Goal: Register for event/course

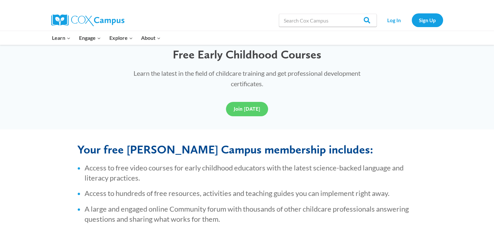
scroll to position [144, 0]
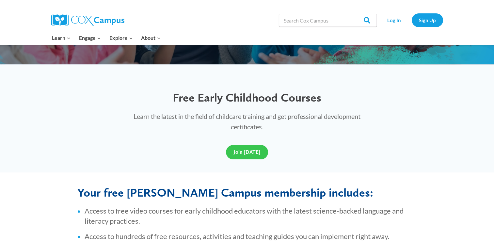
click at [243, 156] on link "Join Today" at bounding box center [247, 152] width 42 height 14
click at [155, 136] on div "Learn the latest in the field of childcare training and get professional develo…" at bounding box center [247, 121] width 266 height 34
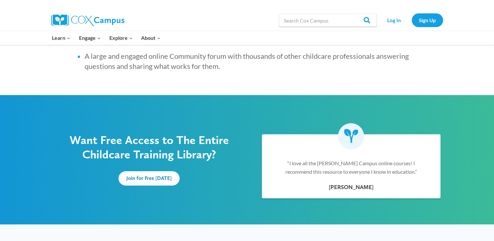
scroll to position [352, 0]
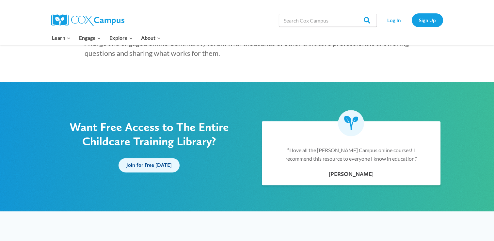
click at [139, 166] on span "Join for Free Today" at bounding box center [148, 165] width 45 height 6
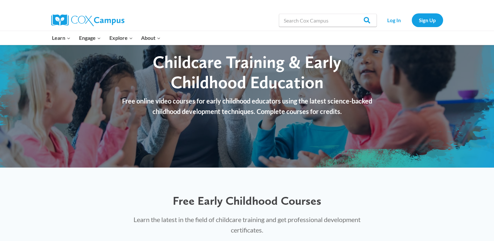
scroll to position [0, 0]
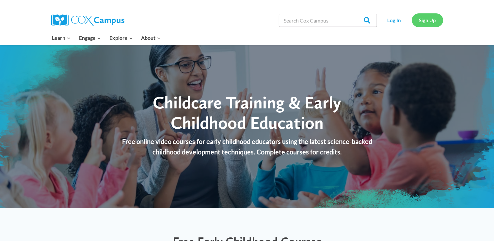
click at [433, 18] on link "Sign Up" at bounding box center [426, 19] width 31 height 13
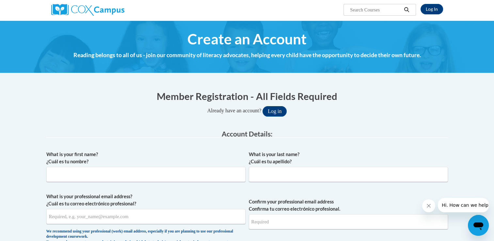
scroll to position [65, 0]
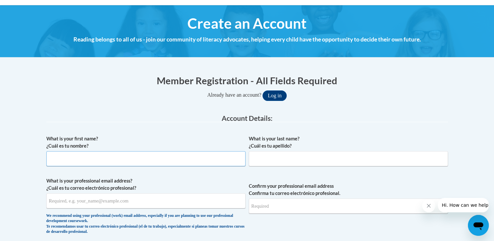
click at [235, 156] on input "What is your first name? ¿Cuál es tu nombre?" at bounding box center [145, 158] width 199 height 15
type input "Angela"
type input "Strang"
type input "alexisjayde2013@gmail.com"
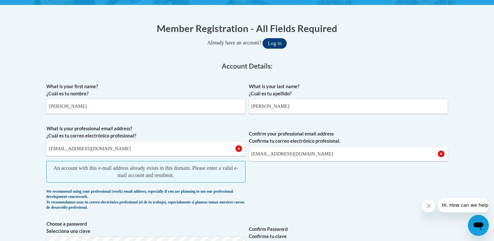
scroll to position [130, 0]
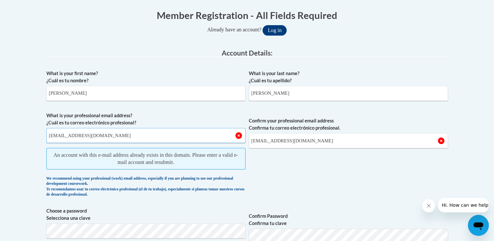
click at [120, 138] on input "alexisjayde2013@gmail.com" at bounding box center [145, 135] width 199 height 15
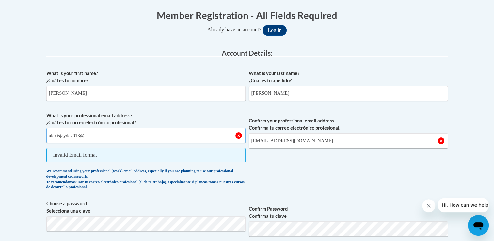
type input "alexisjayde2013@icloud.com"
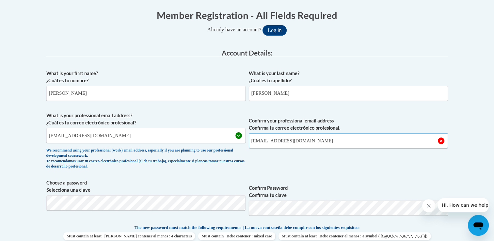
click at [334, 142] on input "alexisjayde2013@gmail.com" at bounding box center [348, 140] width 199 height 15
type input "alexisjayde2013@icloud.com"
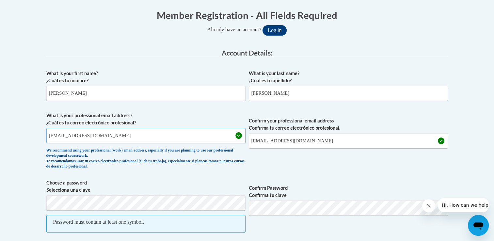
click at [143, 137] on input "alexisjayde2013@icloud.com" at bounding box center [145, 135] width 199 height 15
type input "a"
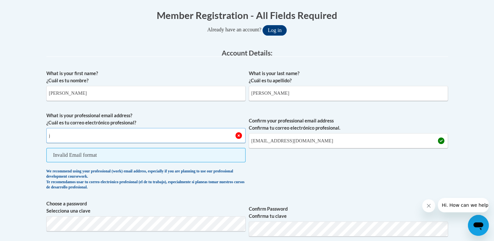
type input "joyfulhearts@emmanuelcadillac.org"
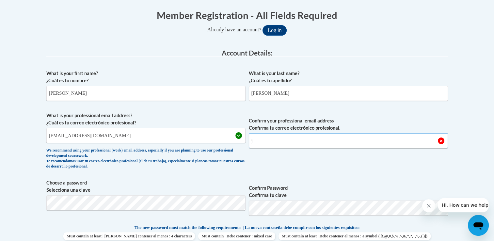
type input "joyfulhearts@emmanuelcadillac.org"
click at [395, 180] on span "Confirm Password Confirma tu clave" at bounding box center [348, 199] width 199 height 41
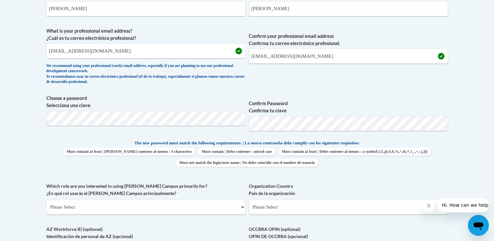
scroll to position [222, 0]
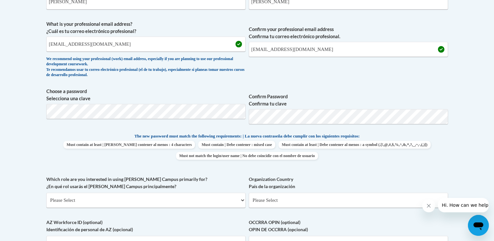
click at [118, 102] on span "Choose a password Selecciona una clave" at bounding box center [145, 108] width 199 height 41
click at [34, 140] on body "This site uses cookies to help improve your learning experience. By continuing …" at bounding box center [247, 176] width 494 height 796
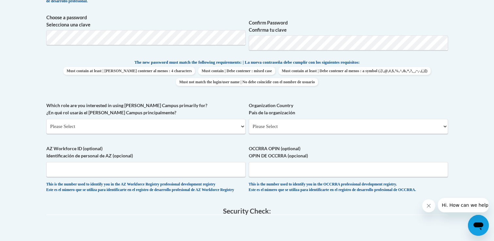
scroll to position [300, 0]
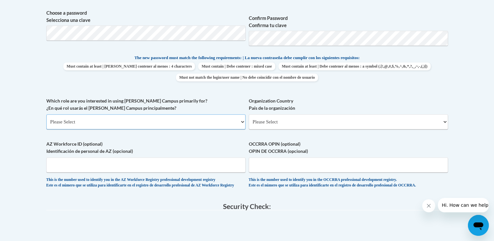
click at [77, 124] on select "Please Select College/University | Colegio/Universidad Community/Nonprofit Part…" at bounding box center [145, 121] width 199 height 15
select select "fbf2d438-af2f-41f8-98f1-81c410e29de3"
click at [46, 114] on select "Please Select College/University | Colegio/Universidad Community/Nonprofit Part…" at bounding box center [145, 121] width 199 height 15
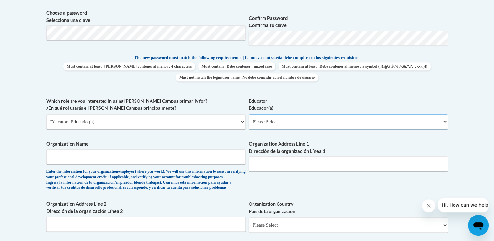
click at [281, 119] on select "Please Select Early Learning/Daycare Teacher/Family Home Care Provider | Maestr…" at bounding box center [348, 121] width 199 height 15
select select "5e2af403-4f2c-4e49-a02f-103e55d7b75b"
click at [249, 114] on select "Please Select Early Learning/Daycare Teacher/Family Home Care Provider | Maestr…" at bounding box center [348, 121] width 199 height 15
click at [293, 183] on div "What is your first name? ¿Cuál es tu nombre? Angela What is your last name? ¿Cu…" at bounding box center [246, 97] width 401 height 401
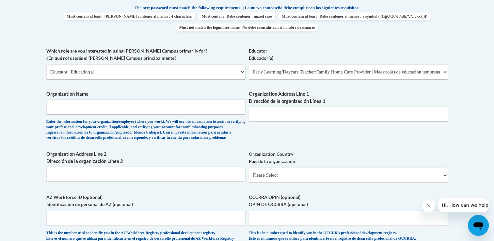
scroll to position [391, 0]
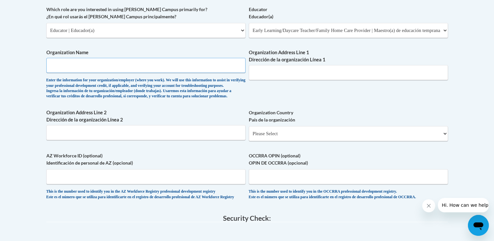
click at [134, 66] on input "Organization Name" at bounding box center [145, 65] width 199 height 15
type input "Joyful Hearts Early Learning Center"
type input "11198 E M 55"
type input "Cadillac, MI 49601"
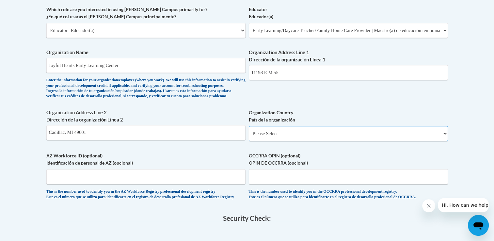
click at [293, 141] on select "Please Select United States | Estados Unidos Outside of the United States | Fue…" at bounding box center [348, 133] width 199 height 15
select select "ad49bcad-a171-4b2e-b99c-48b446064914"
click at [249, 136] on select "Please Select United States | Estados Unidos Outside of the United States | Fue…" at bounding box center [348, 133] width 199 height 15
select select
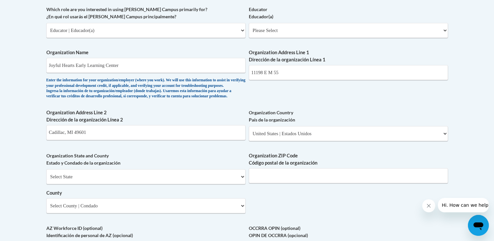
click at [27, 187] on body "This site uses cookies to help improve your learning experience. By continuing …" at bounding box center [247, 95] width 494 height 972
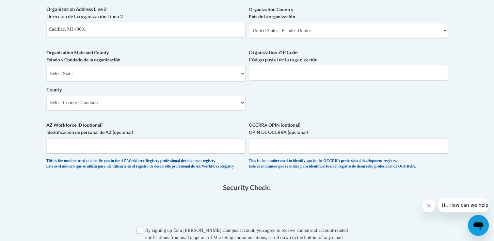
scroll to position [496, 0]
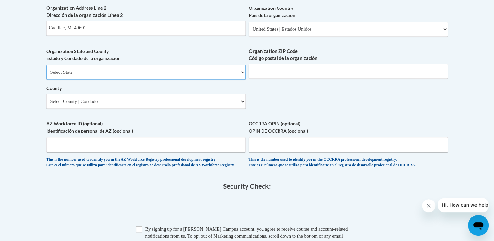
click at [125, 80] on select "Select State Alabama Alaska Arizona Arkansas California Colorado Connecticut De…" at bounding box center [145, 72] width 199 height 15
select select "Michigan"
click at [46, 75] on select "Select State Alabama Alaska Arizona Arkansas California Colorado Connecticut De…" at bounding box center [145, 72] width 199 height 15
click at [267, 79] on input "Organization ZIP Code Código postal de la organización" at bounding box center [348, 71] width 199 height 15
type input "49601"
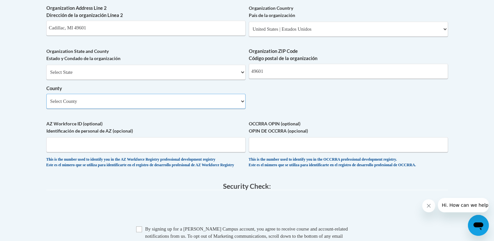
click at [222, 109] on select "Select County Alcona Alger Allegan Alpena Antrim Arenac Baraga Barry Bay Benzie…" at bounding box center [145, 101] width 199 height 15
select select "Wexford"
click at [46, 104] on select "Select County Alcona Alger Allegan Alpena Antrim Arenac Baraga Barry Bay Benzie…" at bounding box center [145, 101] width 199 height 15
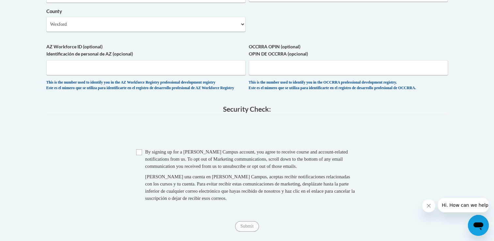
scroll to position [574, 0]
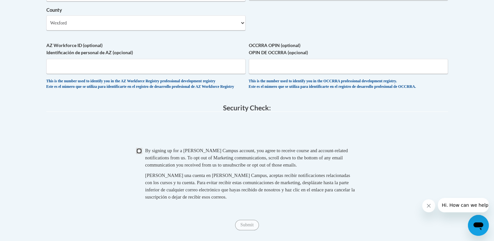
click at [138, 154] on input "Checkbox" at bounding box center [139, 151] width 6 height 6
checkbox input "true"
click at [107, 180] on div "Checkbox By signing up for a Cox Campus account, you agree to receive course an…" at bounding box center [246, 177] width 401 height 60
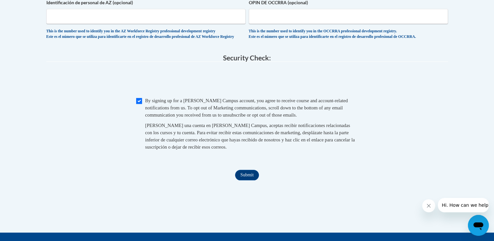
scroll to position [665, 0]
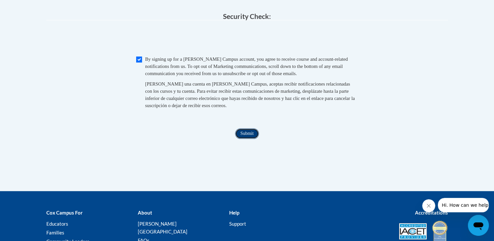
click at [251, 139] on input "Submit" at bounding box center [246, 133] width 23 height 10
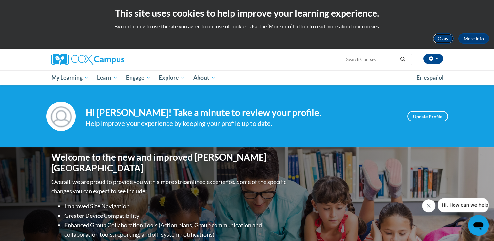
click at [444, 39] on button "Okay" at bounding box center [442, 38] width 21 height 10
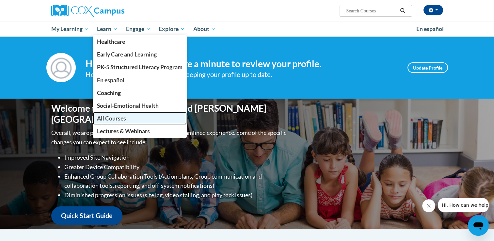
click at [121, 122] on link "All Courses" at bounding box center [140, 118] width 94 height 13
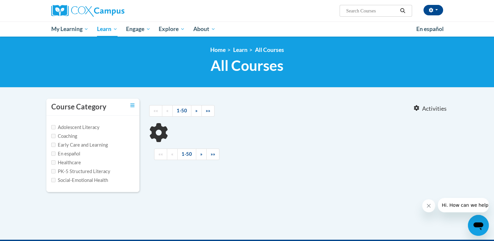
click at [266, 23] on ul "My Learning My Learning My Course Progress Certificates My Action Plans Group D…" at bounding box center [229, 29] width 365 height 15
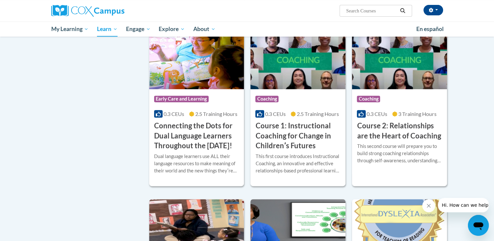
scroll to position [300, 0]
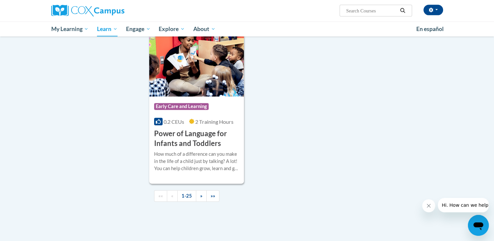
scroll to position [1501, 0]
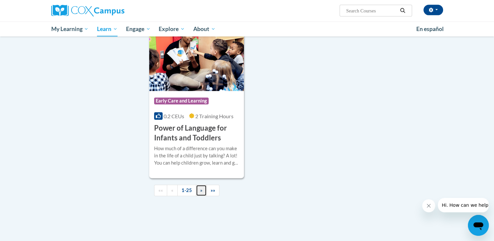
click at [197, 189] on link "»" at bounding box center [201, 190] width 11 height 11
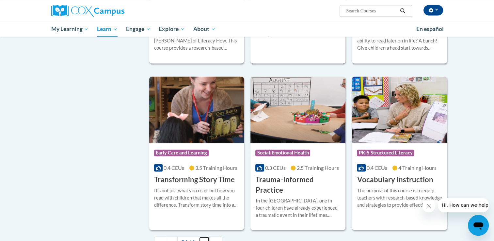
scroll to position [1045, 0]
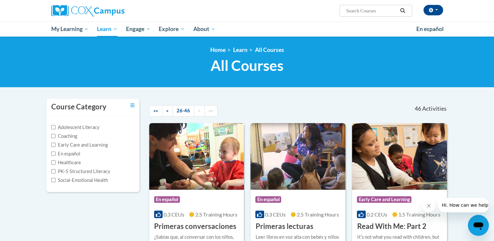
scroll to position [0, 0]
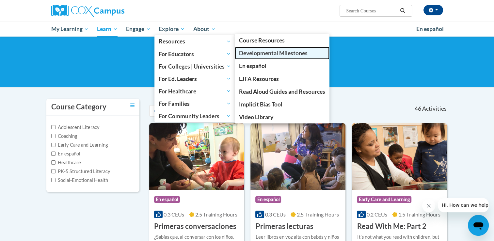
click at [259, 58] on link "Developmental Milestones" at bounding box center [282, 53] width 95 height 13
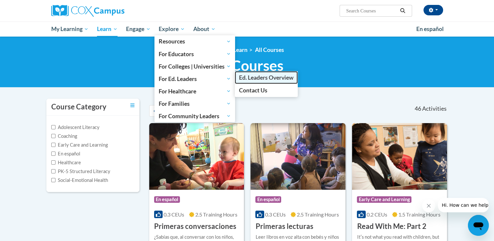
click at [249, 78] on span "Ed. Leaders Overview" at bounding box center [266, 77] width 54 height 7
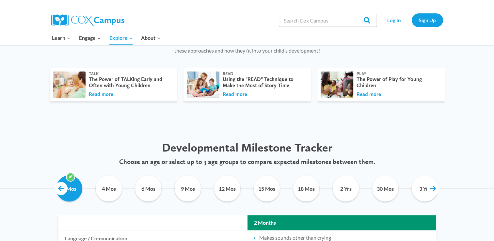
scroll to position [235, 0]
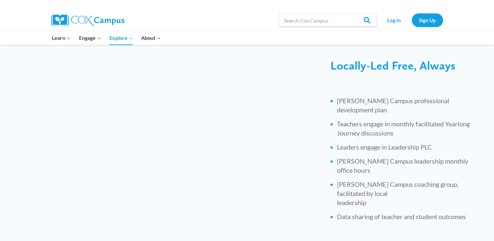
scroll to position [248, 0]
click at [326, 123] on div "Locally-Led Free, Always [PERSON_NAME] Campus professional development plan Tea…" at bounding box center [403, 143] width 159 height 185
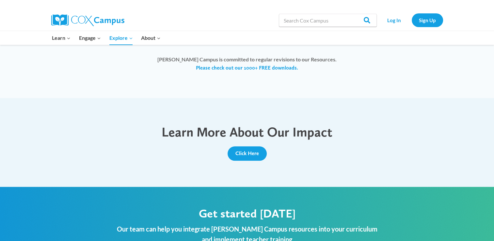
scroll to position [679, 0]
